Goal: Task Accomplishment & Management: Manage account settings

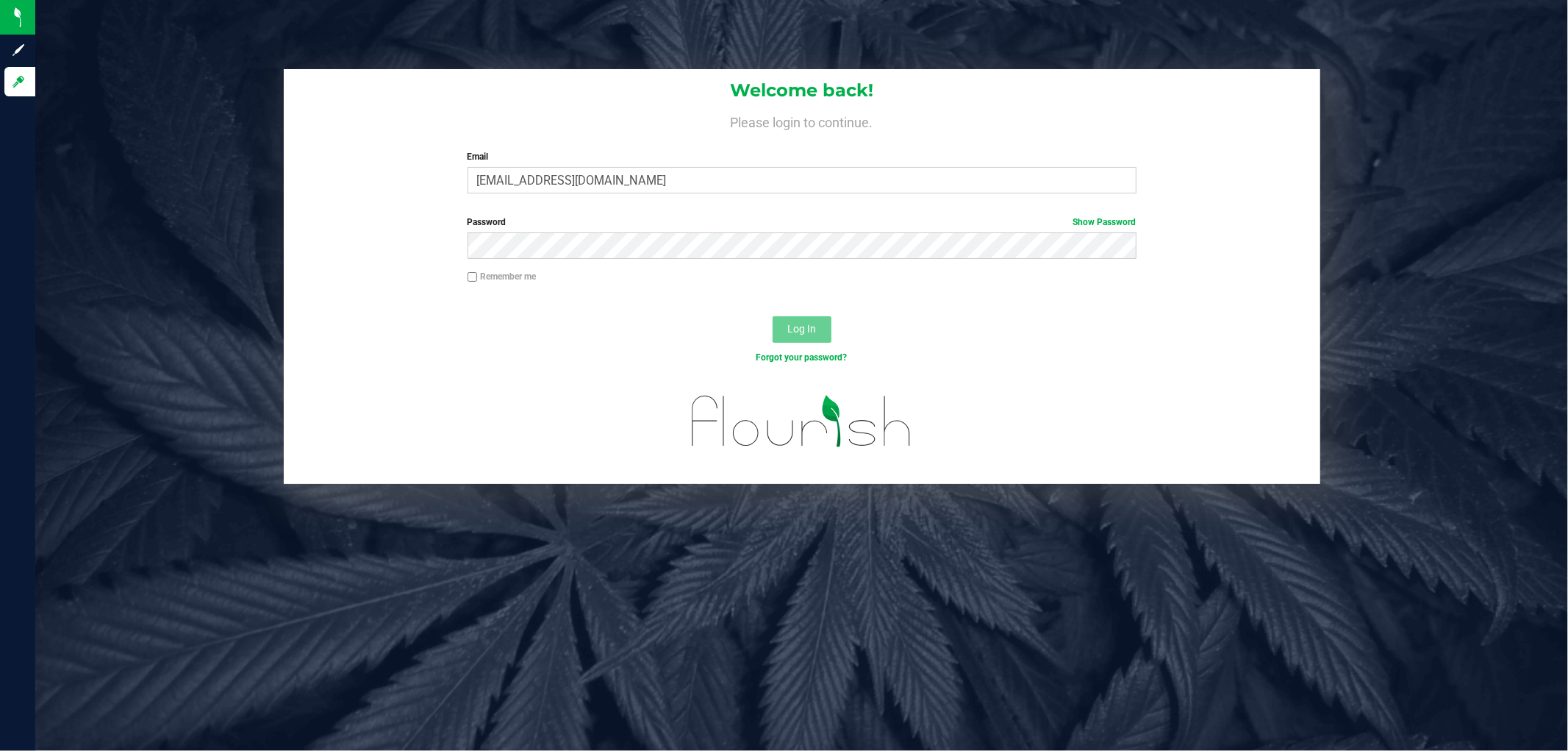
type input "[EMAIL_ADDRESS][DOMAIN_NAME]"
click at [773, 316] on button "Log In" at bounding box center [802, 330] width 59 height 26
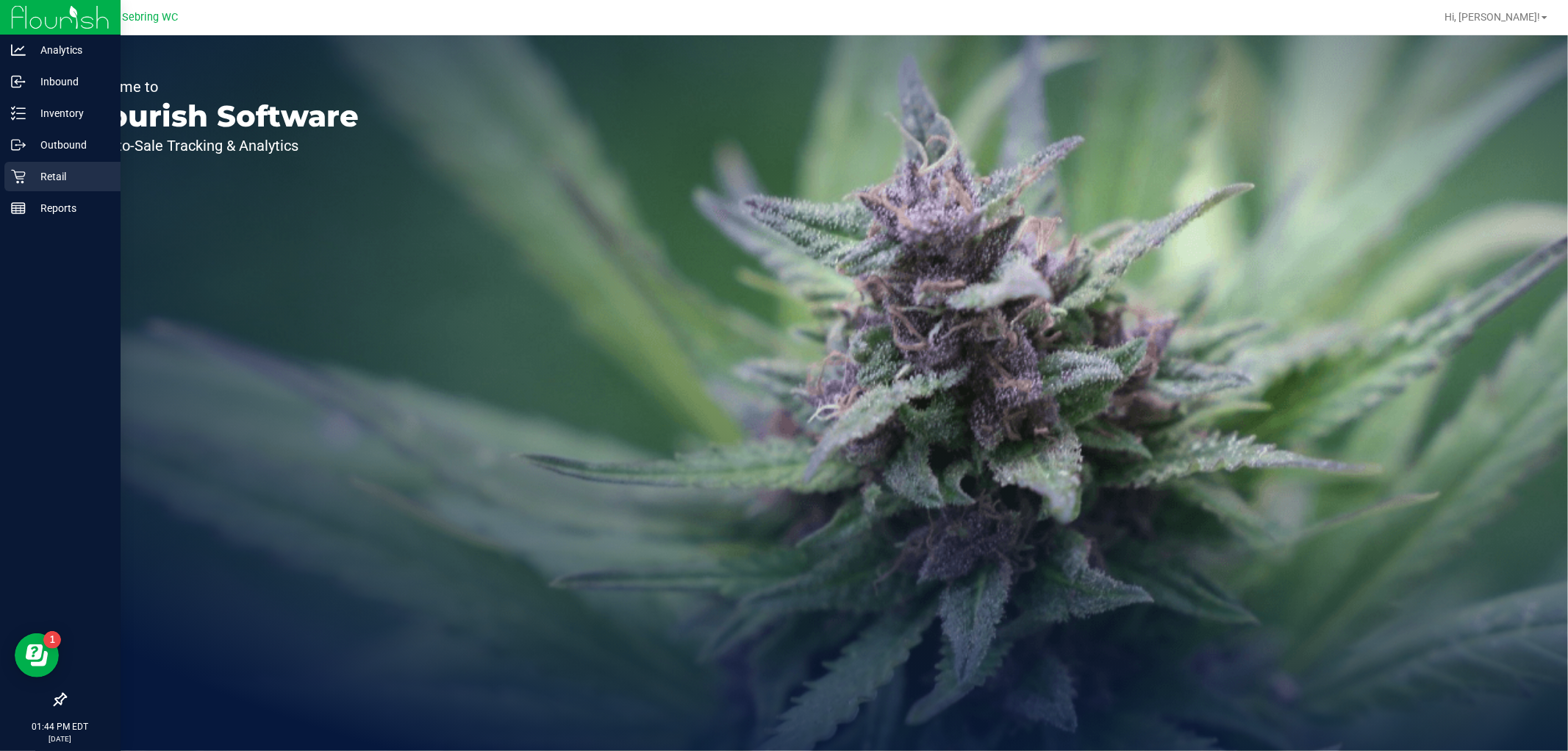
click at [3, 174] on link "Retail" at bounding box center [60, 177] width 121 height 32
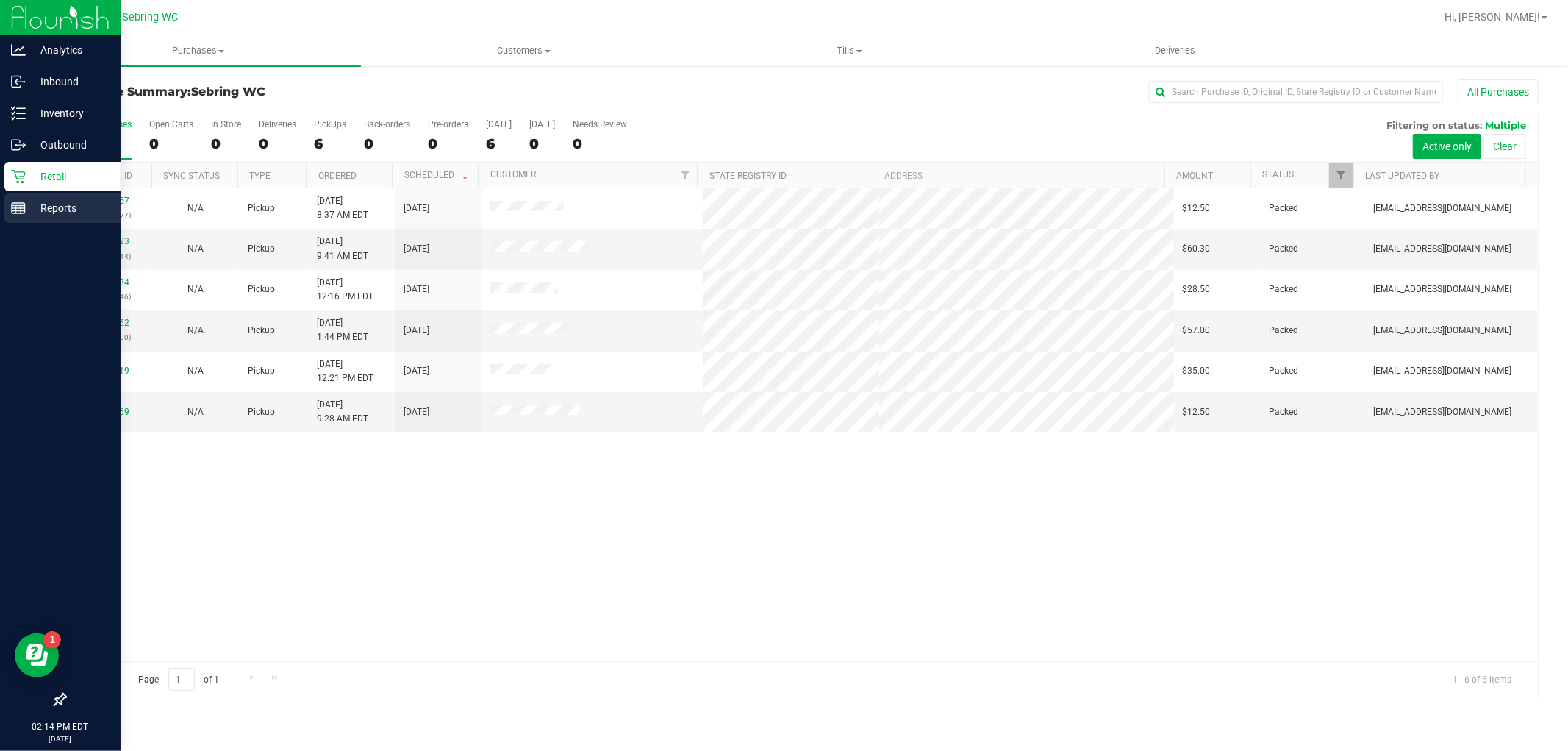
click at [3, 213] on link "Reports" at bounding box center [60, 209] width 121 height 32
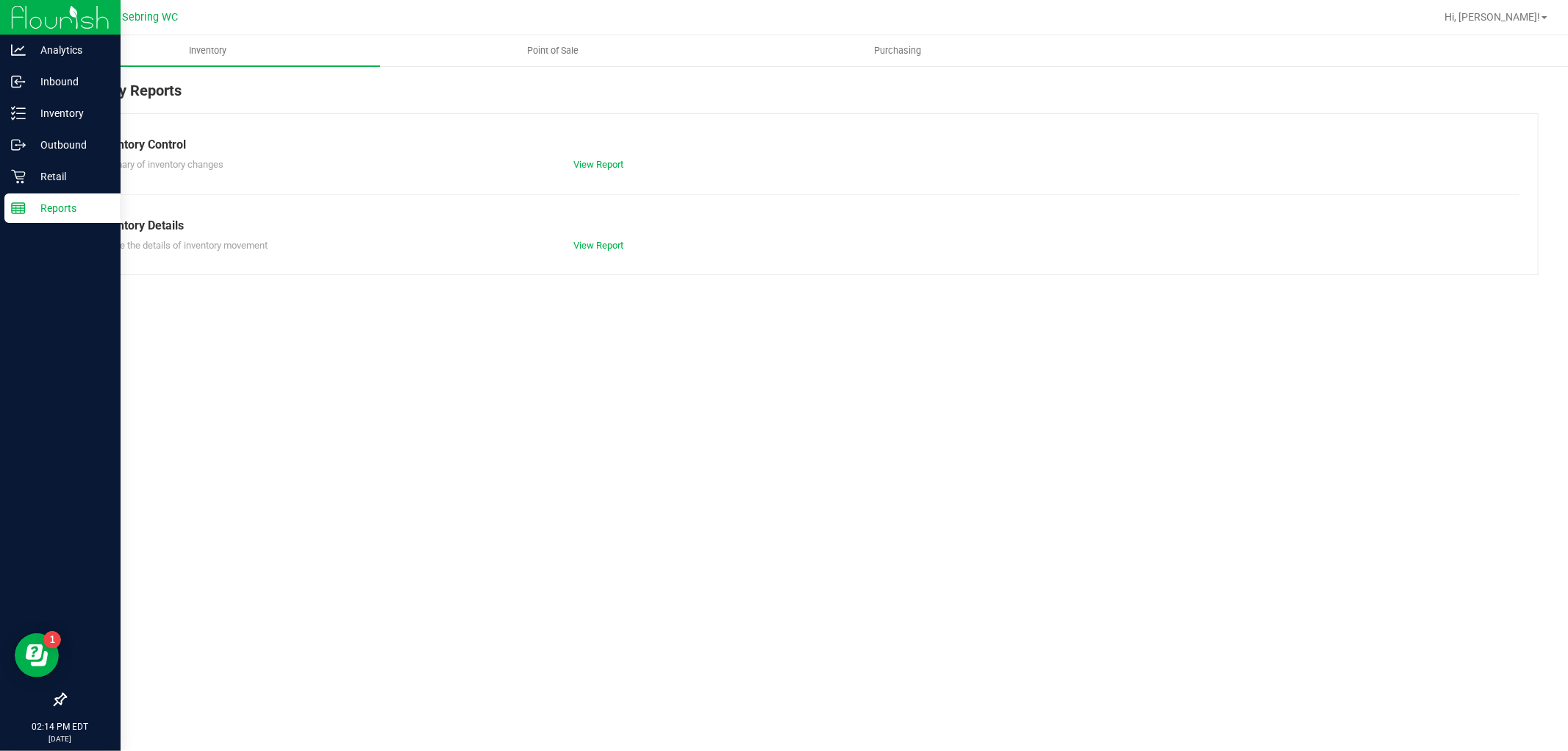
click at [526, 74] on div "Inventory Reports Inventory Control Summary of inventory changes View Report In…" at bounding box center [801, 177] width 1533 height 225
click at [531, 60] on uib-tab-heading "Point of Sale" at bounding box center [552, 51] width 343 height 29
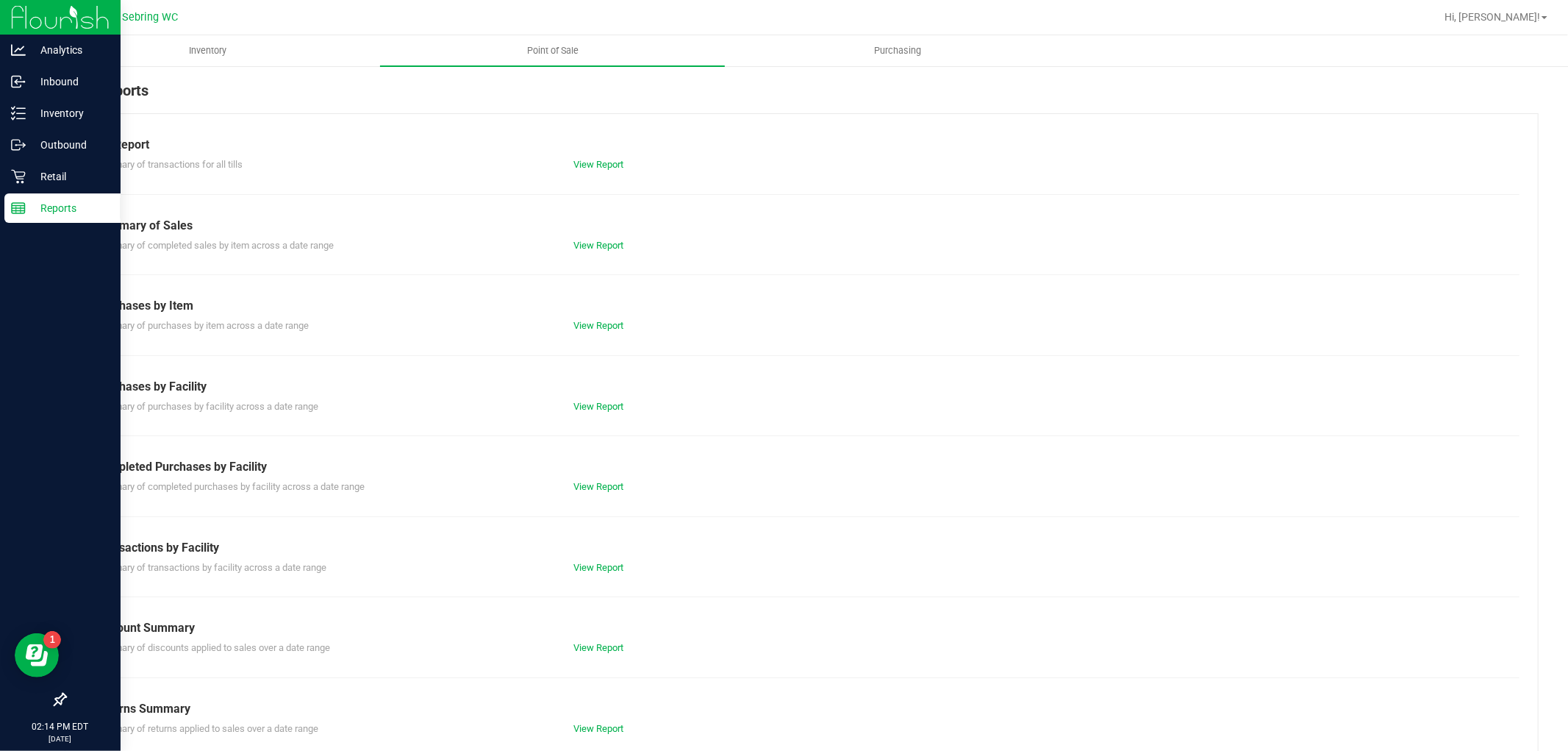
click at [596, 473] on div "Completed Purchases by Facility" at bounding box center [801, 467] width 1414 height 18
click at [596, 484] on link "View Report" at bounding box center [598, 486] width 50 height 11
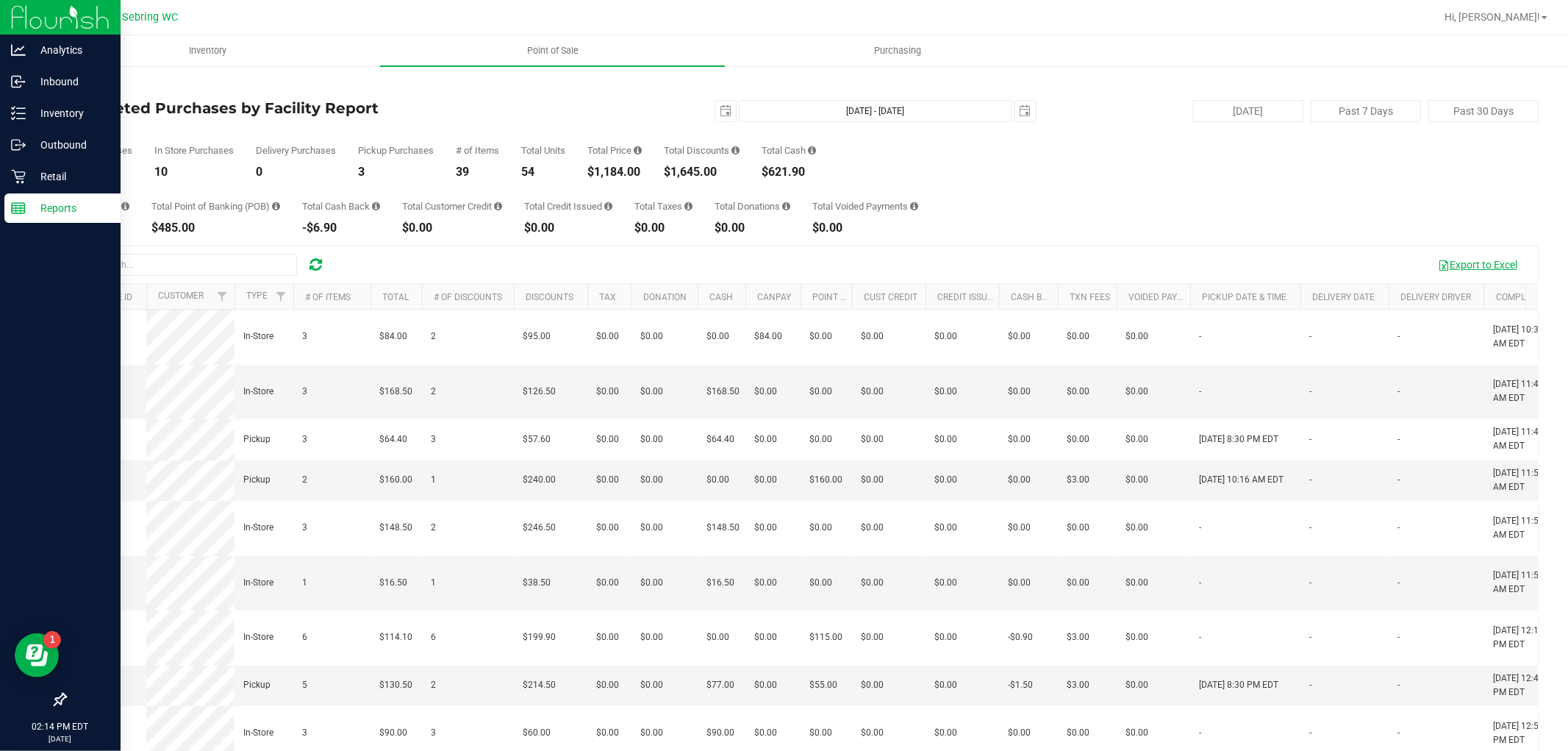
click at [1501, 271] on button "Export to Excel" at bounding box center [1478, 265] width 99 height 25
click at [26, 191] on link "Retail" at bounding box center [60, 177] width 121 height 32
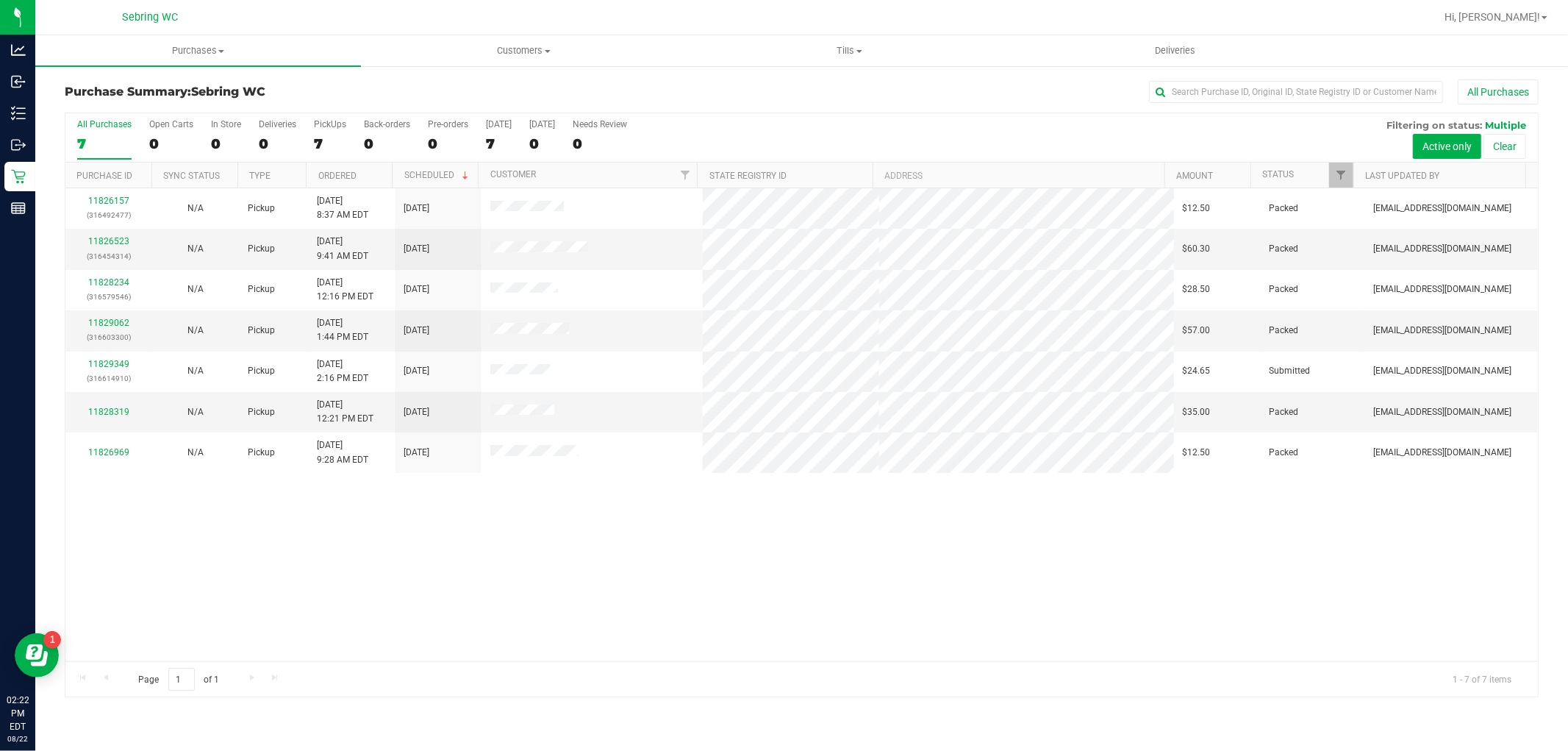
click at [534, 572] on div "11826157 (316492477) N/A Pickup [DATE] 8:37 AM EDT 8/22/2025 $12.50 Packed [EMA…" at bounding box center [801, 424] width 1472 height 473
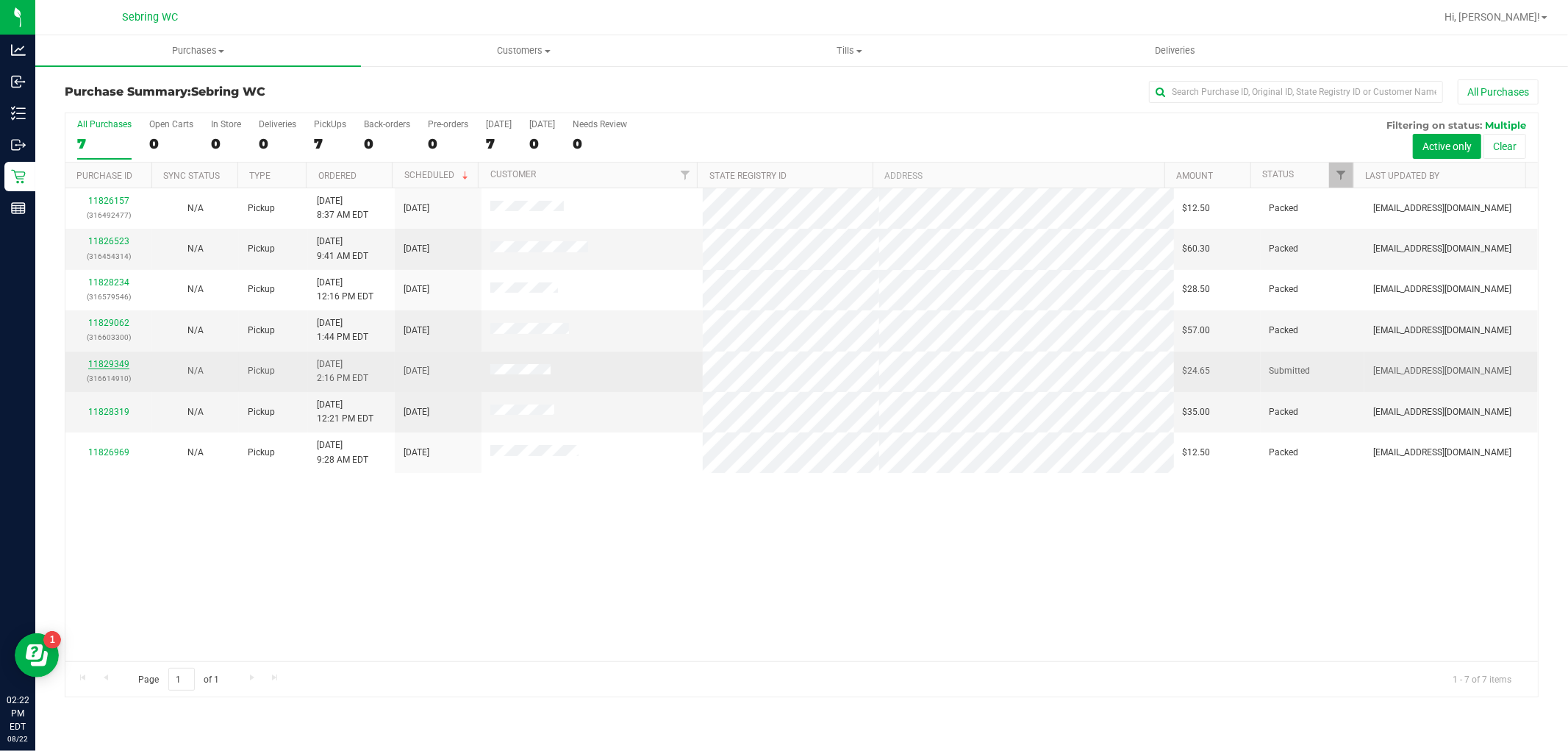
click at [110, 366] on link "11829349" at bounding box center [109, 364] width 41 height 10
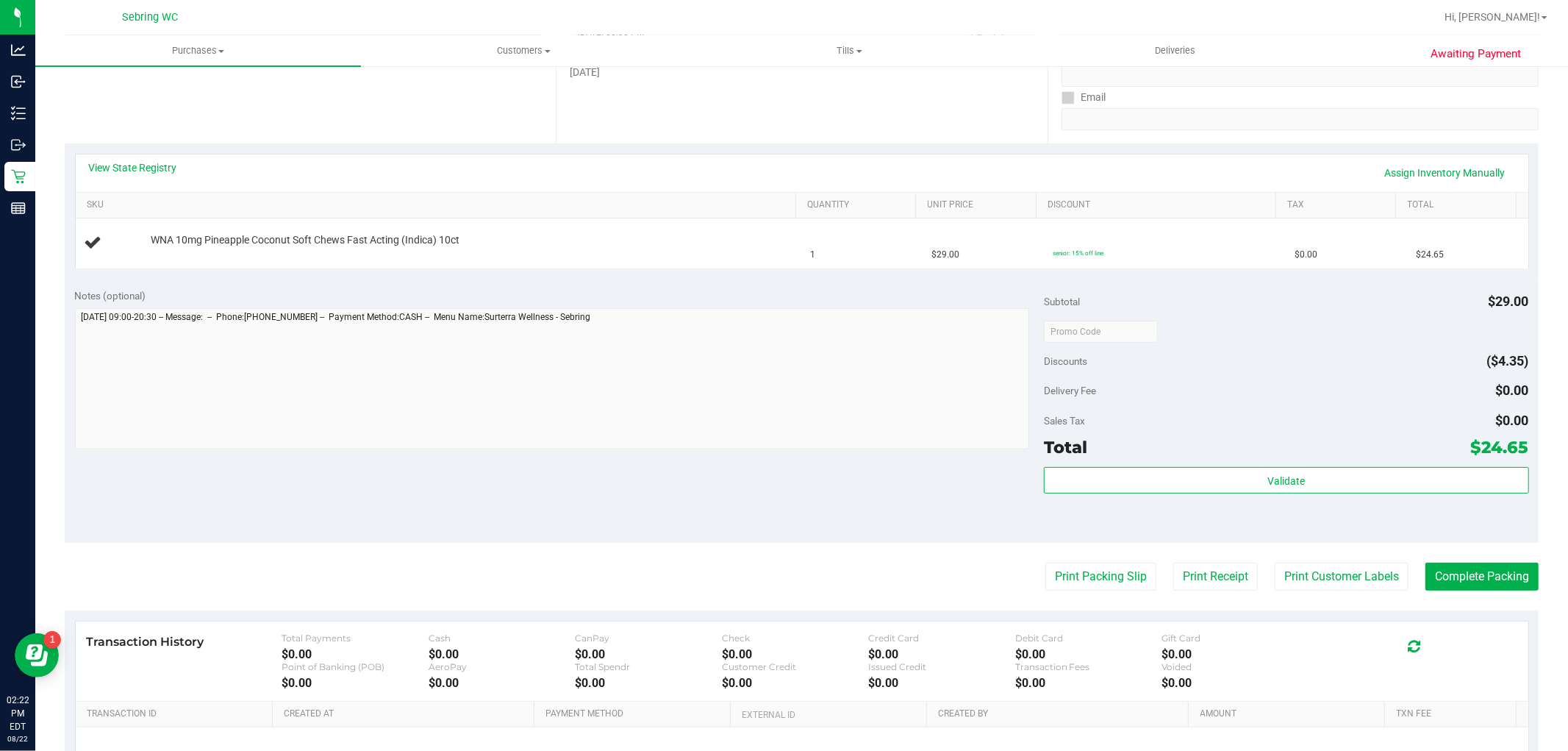
scroll to position [255, 0]
click at [1075, 568] on button "Print Packing Slip" at bounding box center [1100, 575] width 111 height 28
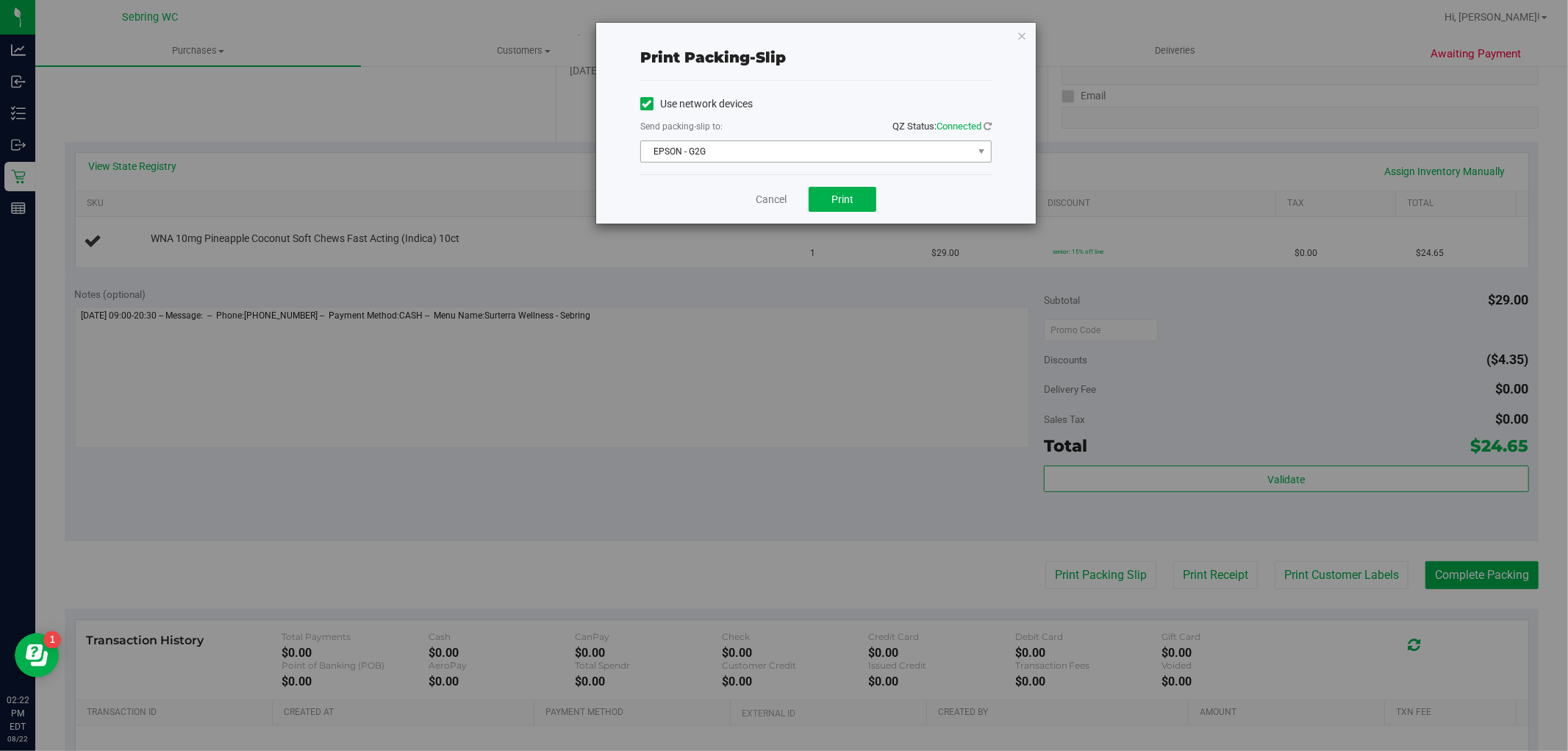
click at [740, 157] on span "EPSON - G2G" at bounding box center [806, 152] width 332 height 21
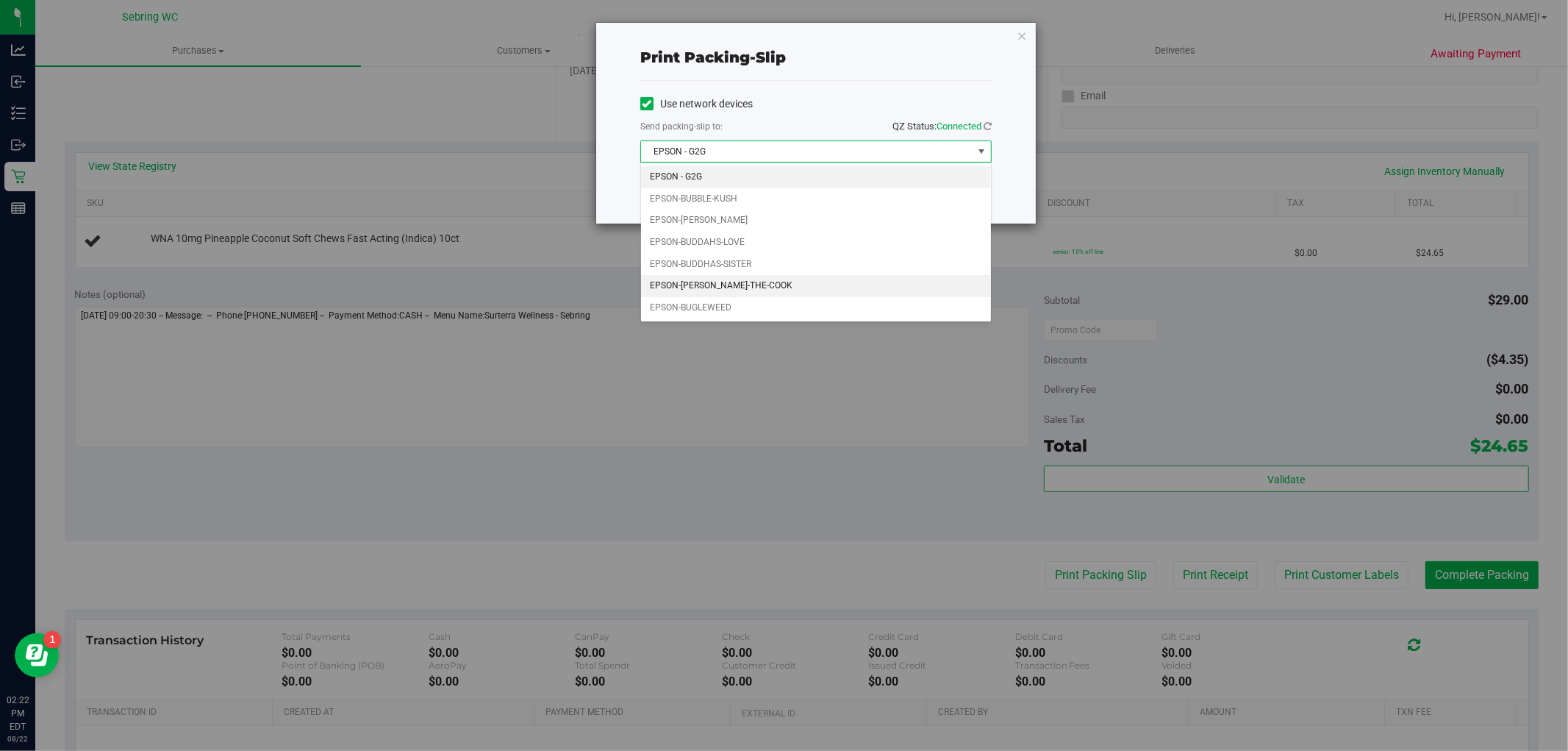
click at [790, 283] on li "EPSON-[PERSON_NAME]-THE-COOK" at bounding box center [816, 286] width 350 height 22
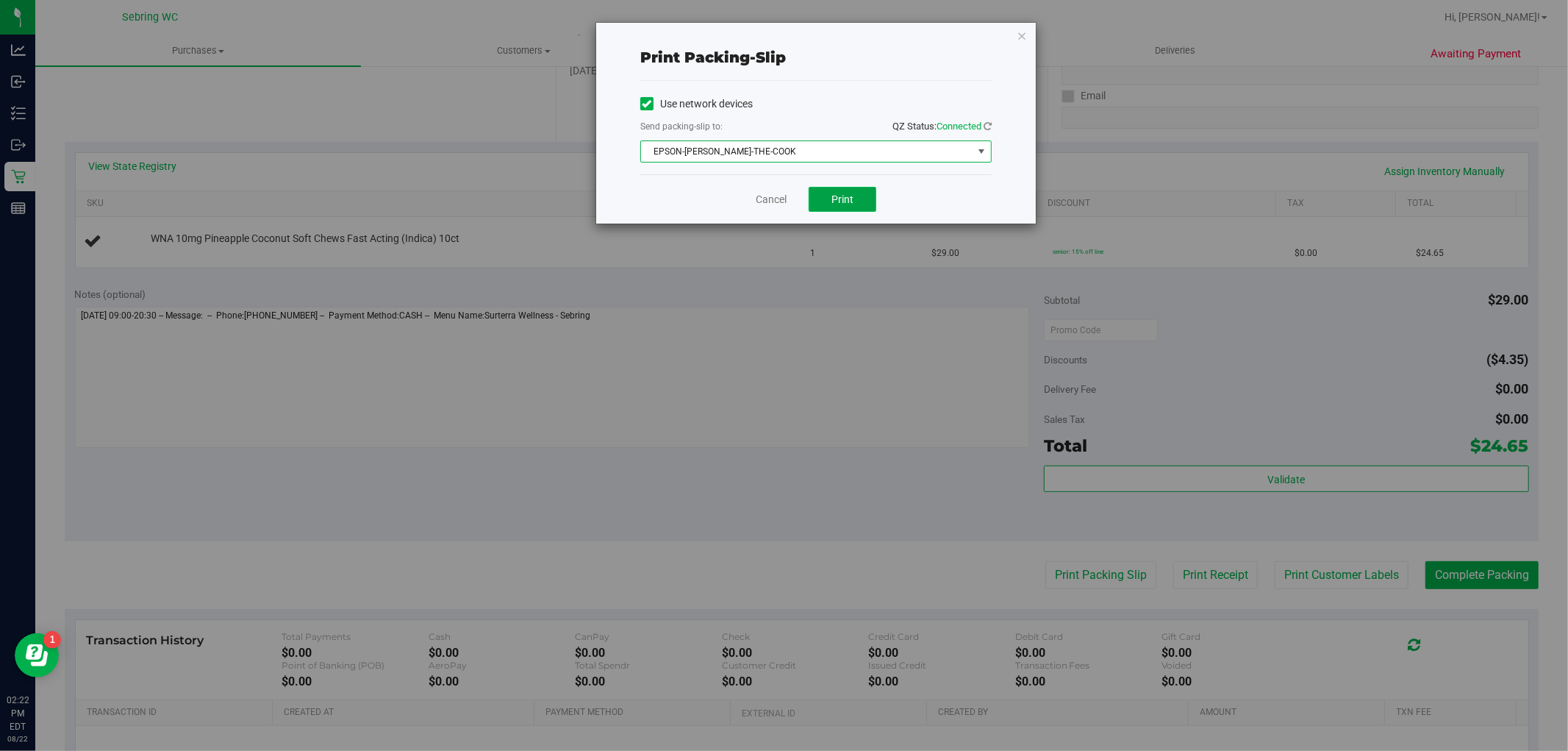
click at [864, 210] on button "Print" at bounding box center [842, 199] width 68 height 25
click at [770, 202] on link "Cancel" at bounding box center [771, 199] width 31 height 15
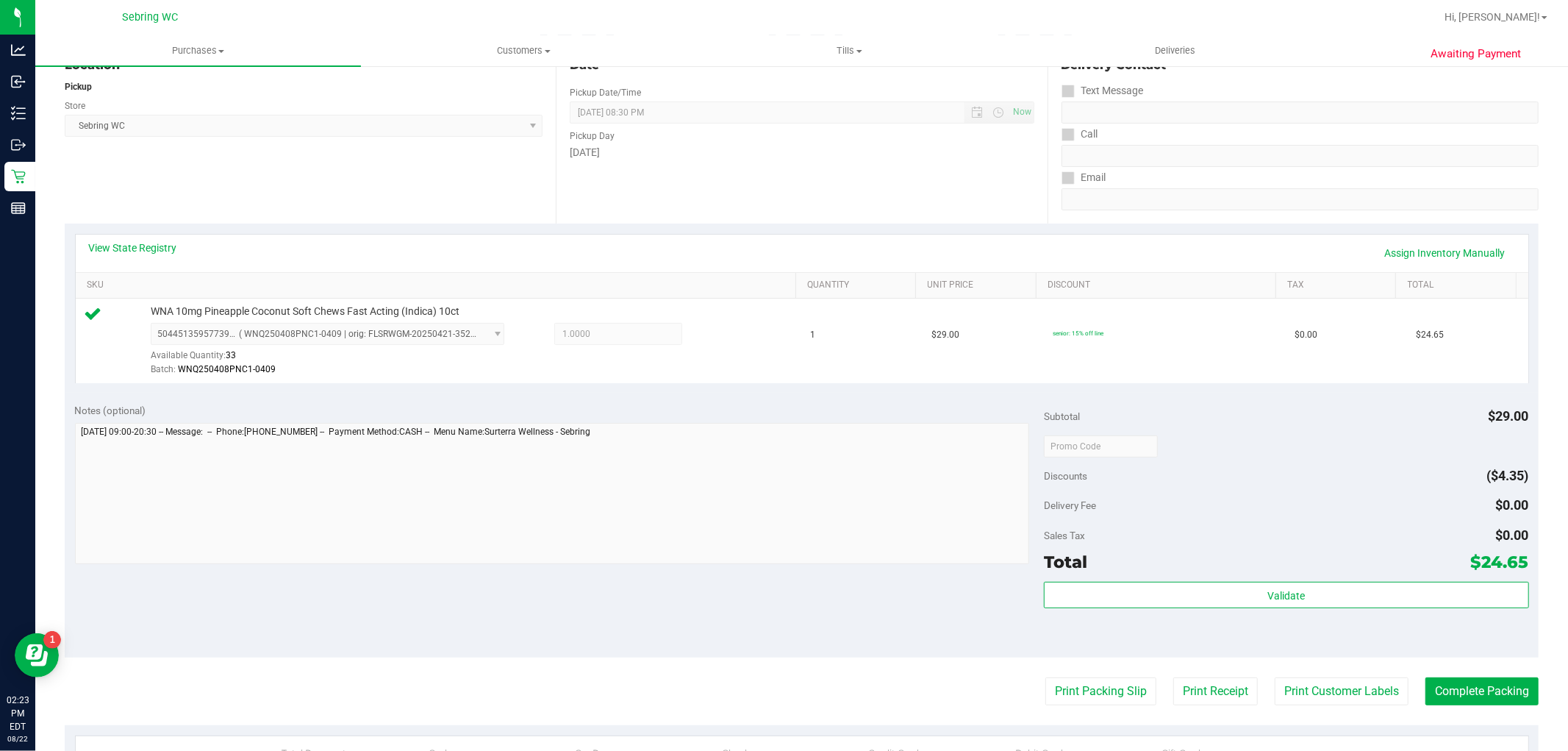
scroll to position [327, 0]
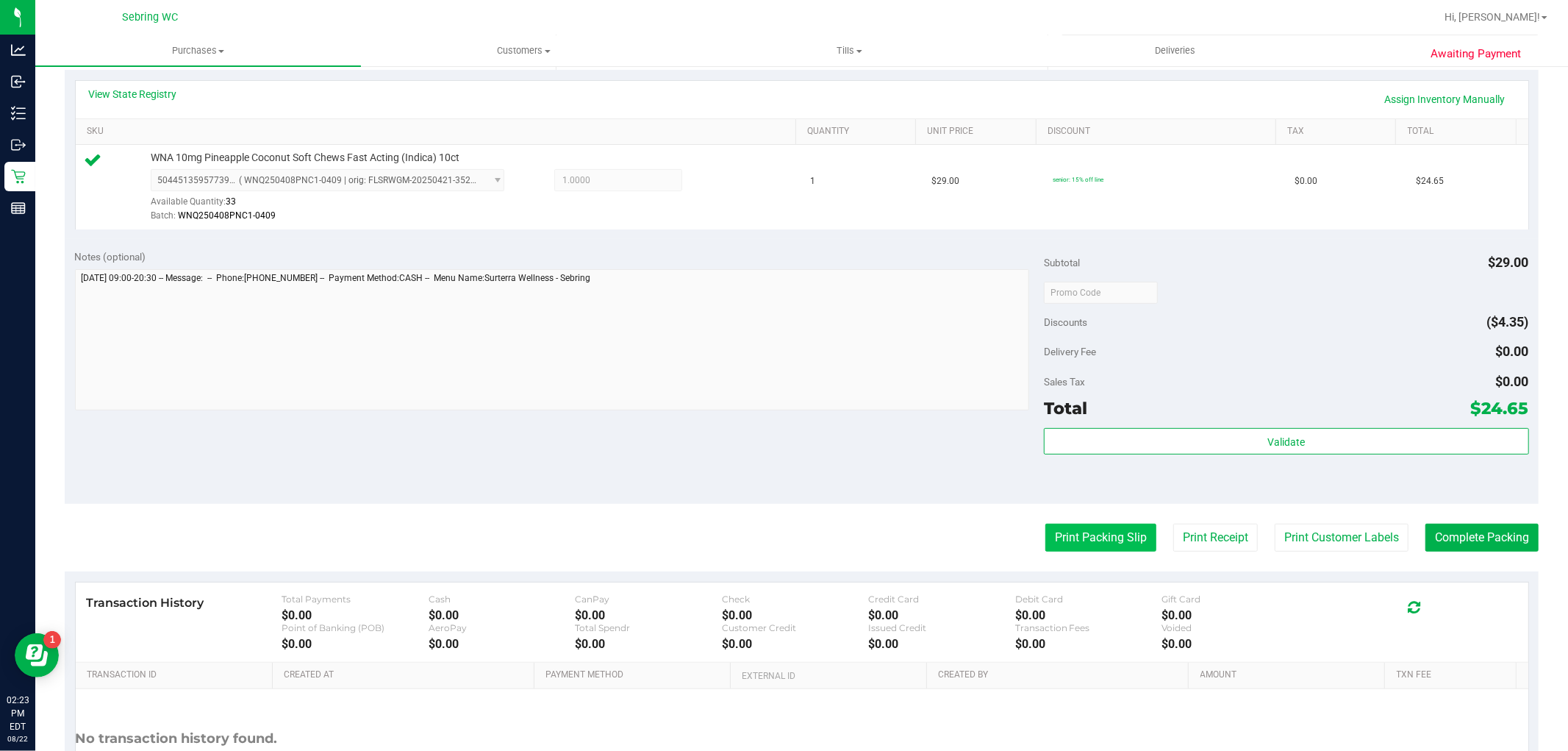
click at [1064, 547] on button "Print Packing Slip" at bounding box center [1100, 538] width 111 height 28
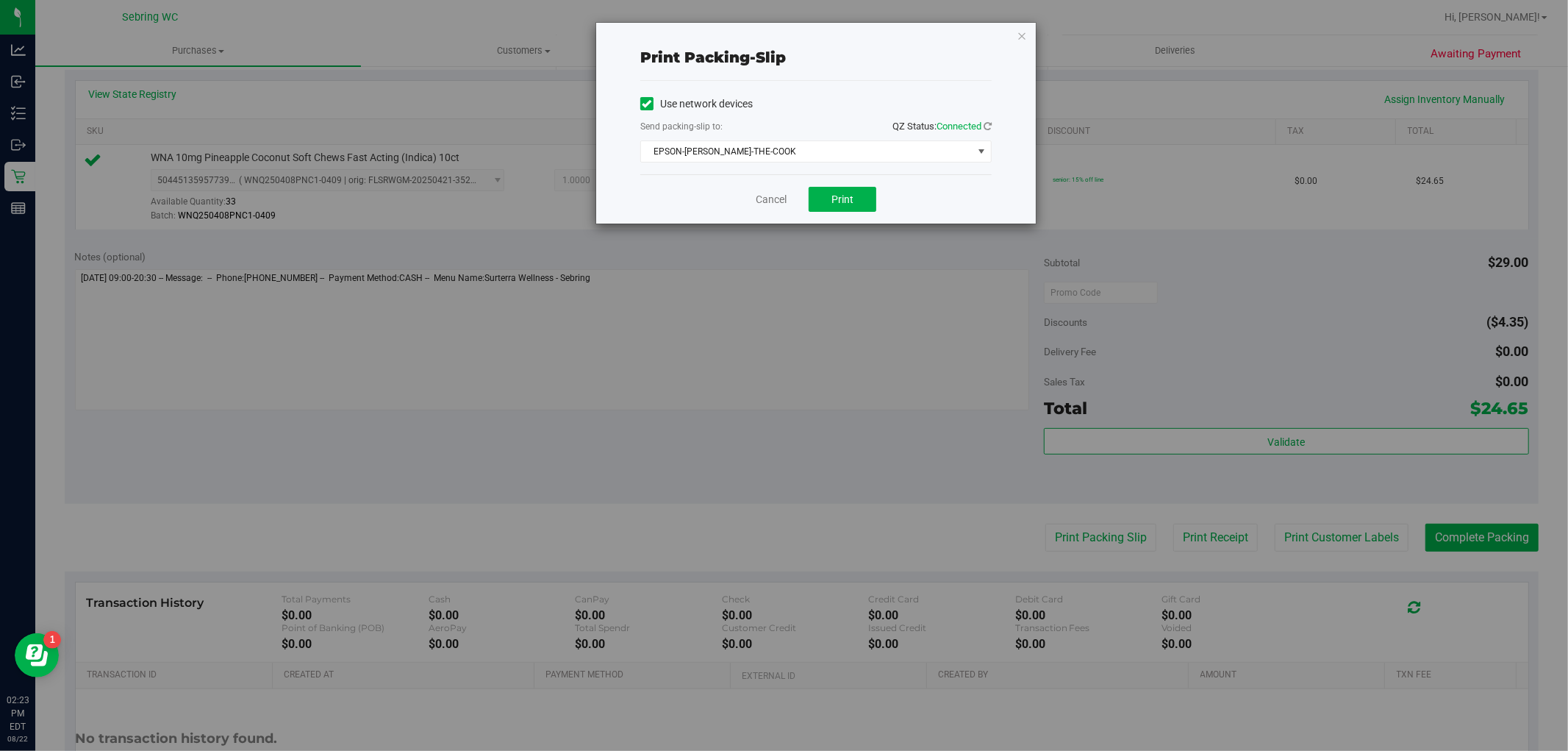
click at [762, 187] on div "Cancel Print" at bounding box center [816, 199] width 351 height 49
click at [767, 196] on link "Cancel" at bounding box center [771, 199] width 31 height 15
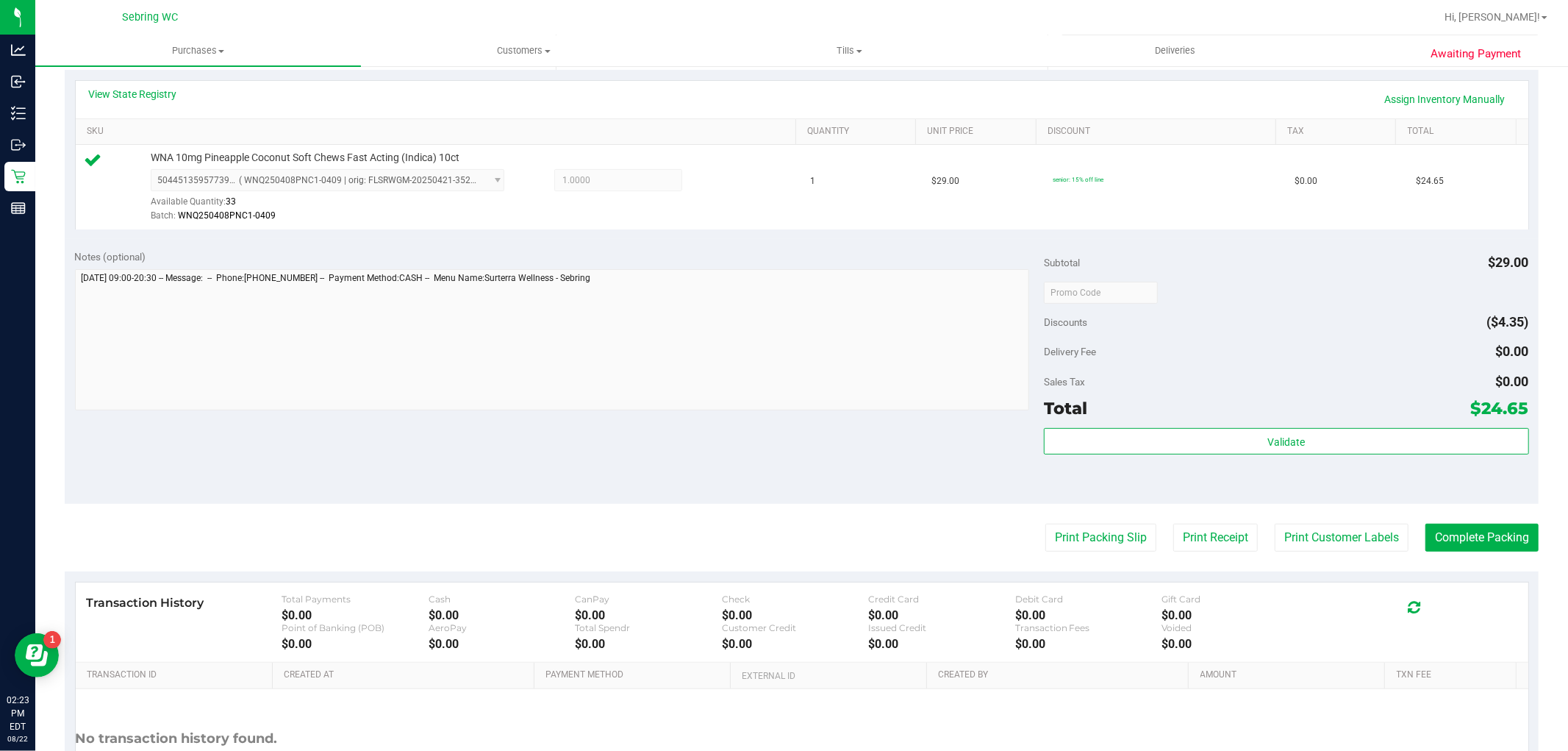
click at [1469, 553] on purchase-details "Back Edit Purchase Cancel Purchase View Profile # 11829349 BioTrack ID: - Submi…" at bounding box center [801, 299] width 1474 height 1094
click at [1469, 549] on button "Complete Packing" at bounding box center [1482, 538] width 113 height 28
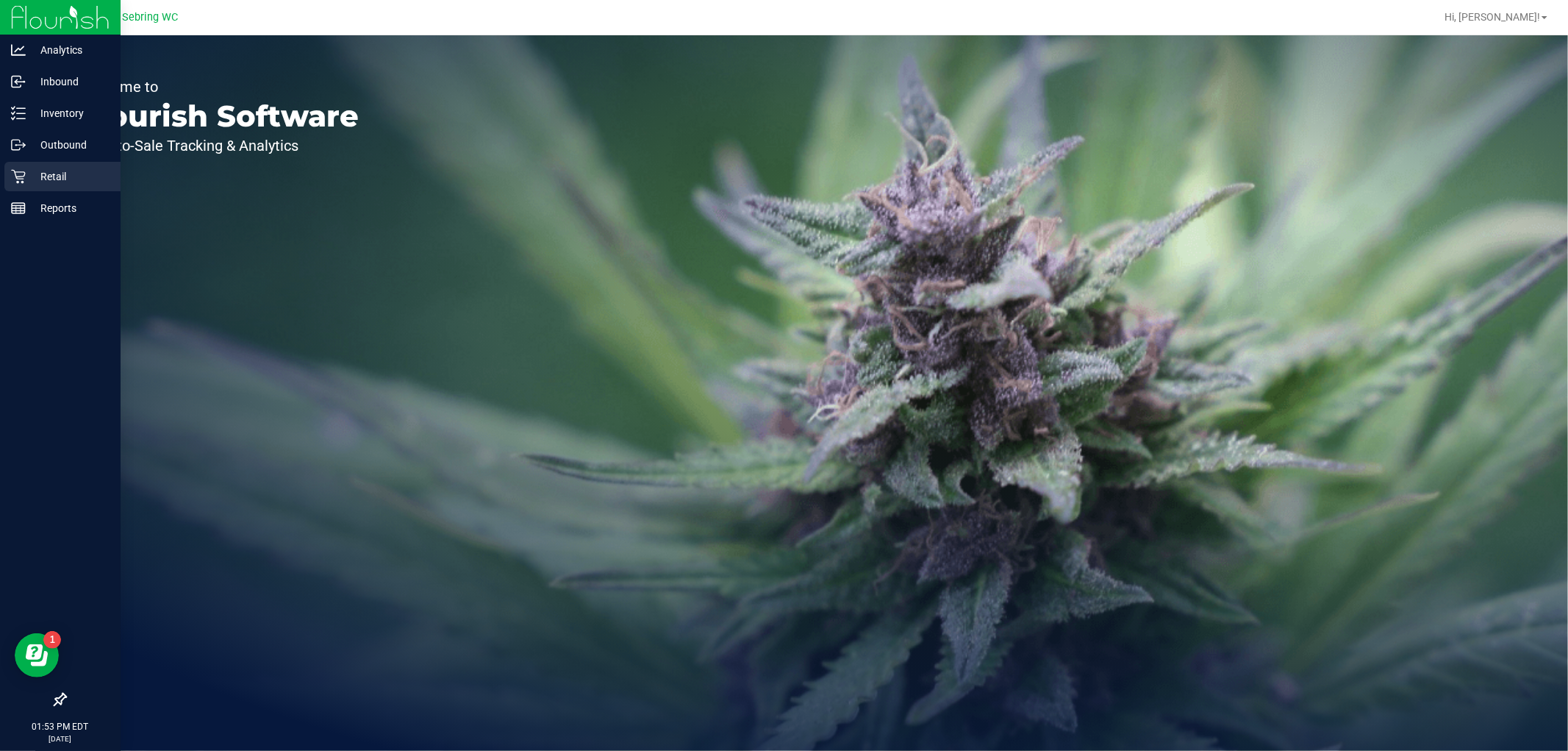
click at [32, 177] on p "Retail" at bounding box center [70, 177] width 88 height 18
